Goal: Find specific fact: Find specific fact

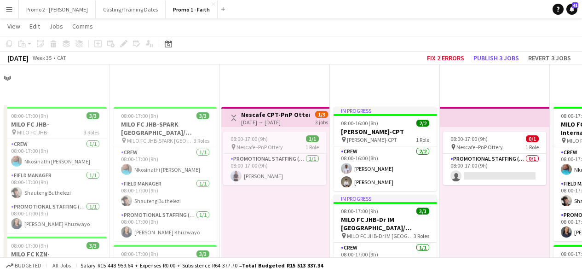
click at [11, 6] on app-icon "Menu" at bounding box center [9, 9] width 7 height 7
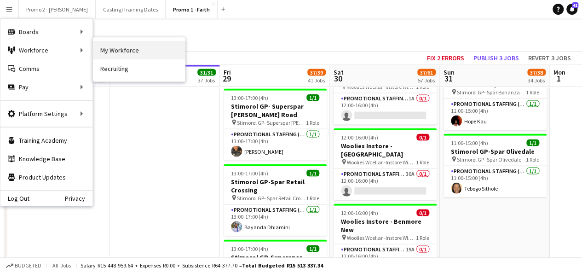
click at [123, 52] on link "My Workforce" at bounding box center [139, 50] width 92 height 18
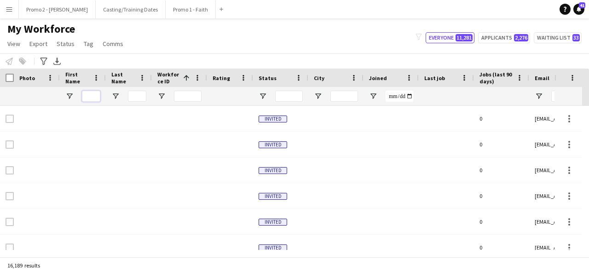
click at [91, 97] on input "First Name Filter Input" at bounding box center [91, 96] width 18 height 11
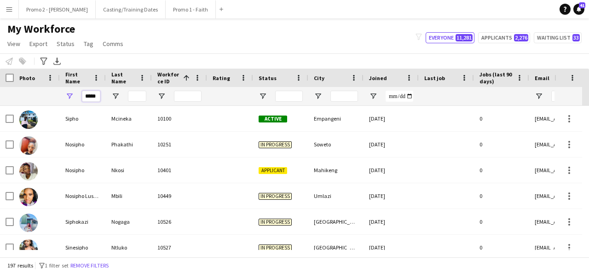
type input "*****"
click at [134, 97] on input "Last Name Filter Input" at bounding box center [137, 96] width 18 height 11
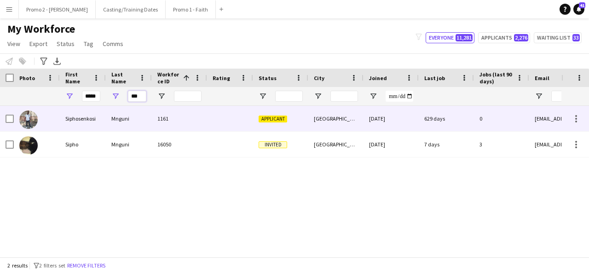
type input "***"
click at [307, 115] on div "Applicant" at bounding box center [280, 118] width 55 height 25
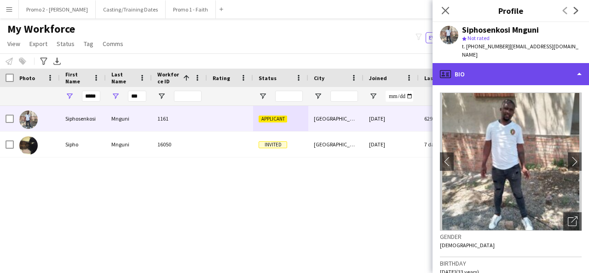
click at [496, 63] on div "profile Bio" at bounding box center [510, 74] width 156 height 22
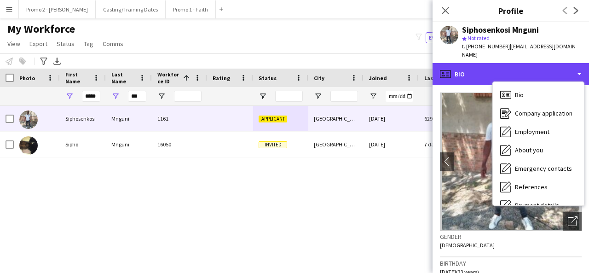
scroll to position [131, 0]
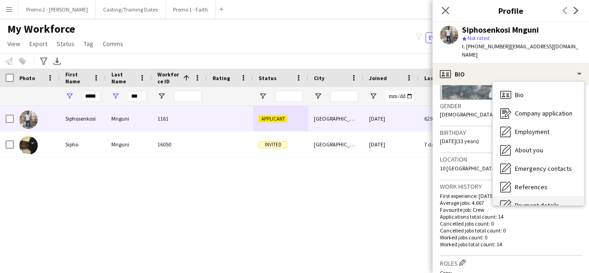
click at [535, 196] on div "Payment details Payment details" at bounding box center [538, 205] width 91 height 18
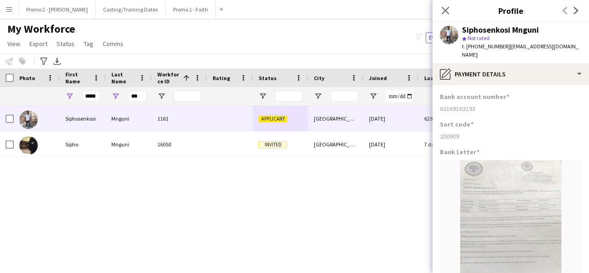
drag, startPoint x: 482, startPoint y: 101, endPoint x: 441, endPoint y: 104, distance: 41.0
click at [441, 104] on div "63169163193" at bounding box center [511, 108] width 142 height 8
copy div "63169163193"
